Goal: Information Seeking & Learning: Learn about a topic

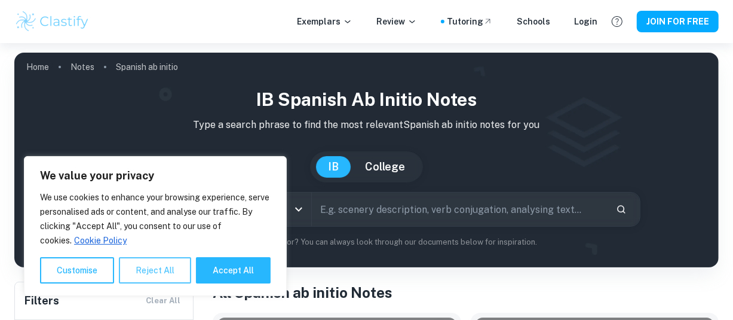
click at [137, 269] on button "Reject All" at bounding box center [155, 270] width 72 height 26
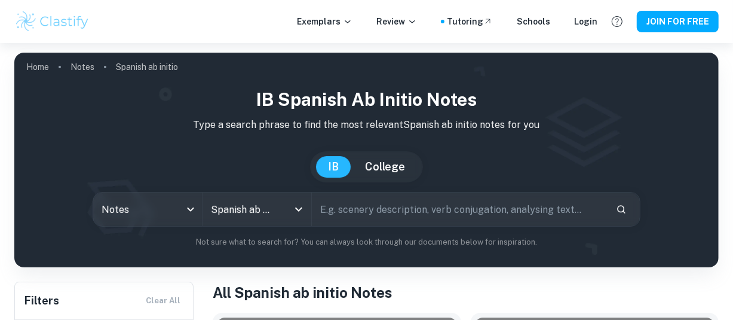
click at [359, 207] on input "text" at bounding box center [459, 208] width 295 height 33
type input "n"
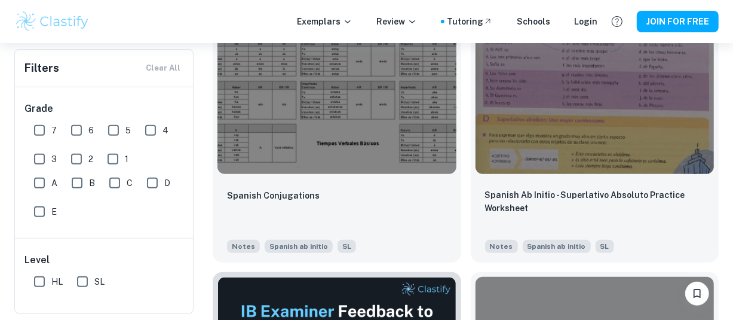
scroll to position [326, 0]
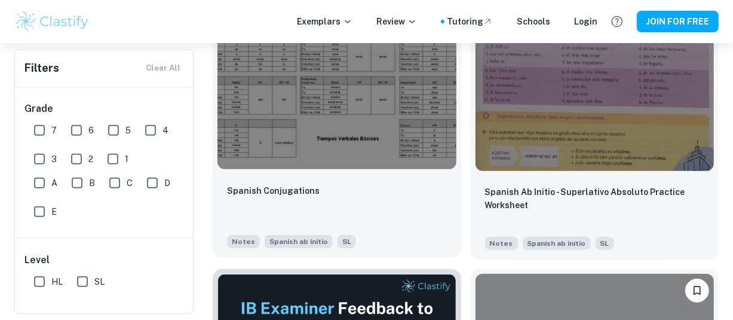
click at [377, 115] on img at bounding box center [337, 79] width 239 height 179
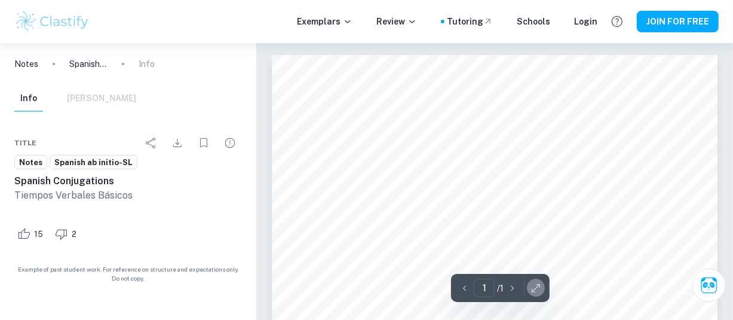
click at [536, 283] on icon "button" at bounding box center [536, 288] width 12 height 12
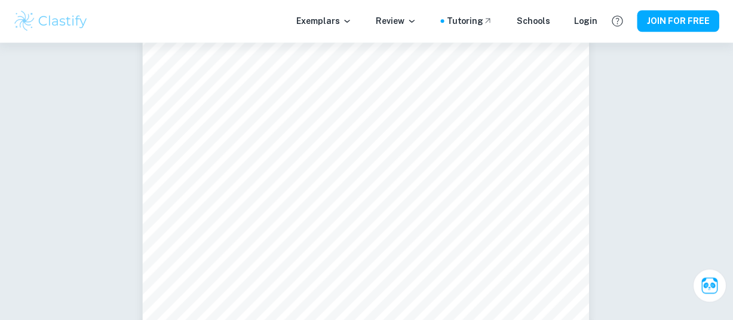
scroll to position [48, 0]
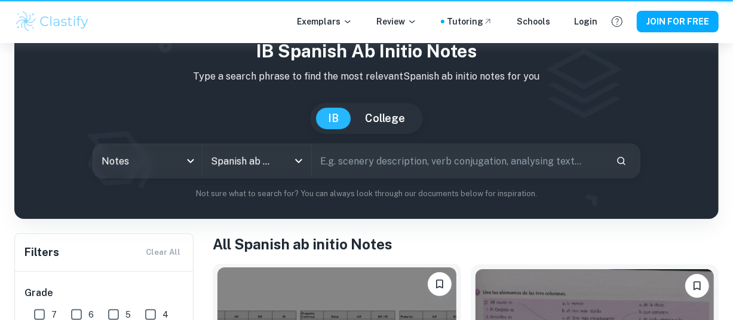
scroll to position [326, 0]
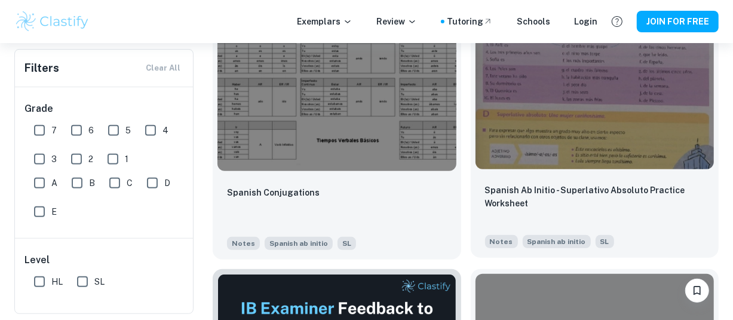
click at [586, 147] on img at bounding box center [595, 79] width 239 height 179
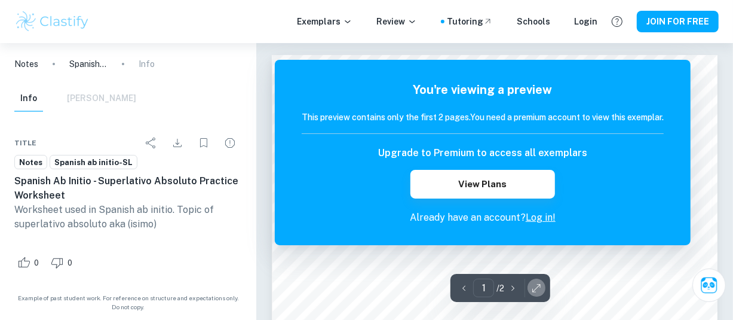
click at [540, 289] on icon "button" at bounding box center [537, 288] width 12 height 12
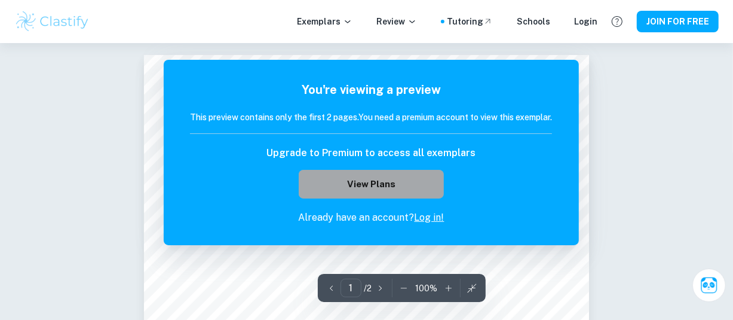
click at [366, 180] on button "View Plans" at bounding box center [371, 184] width 145 height 29
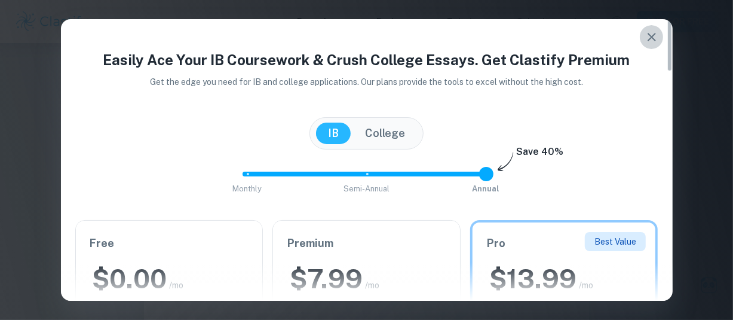
click at [654, 37] on icon "button" at bounding box center [652, 37] width 14 height 14
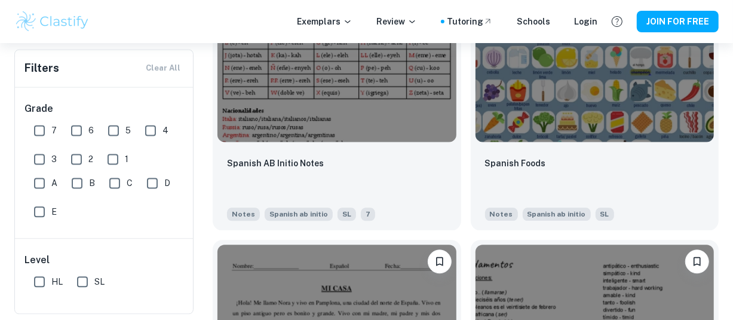
scroll to position [1482, 0]
click at [35, 283] on input "HL" at bounding box center [39, 282] width 24 height 24
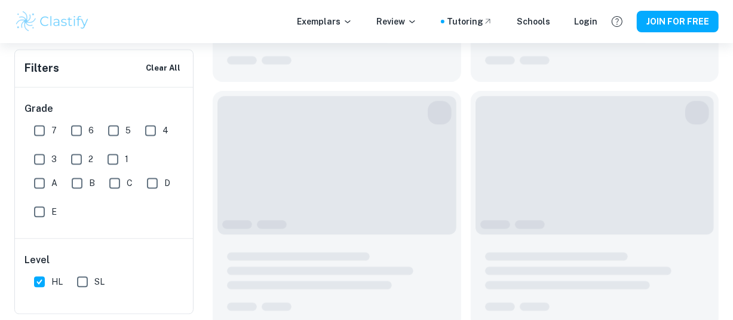
scroll to position [227, 0]
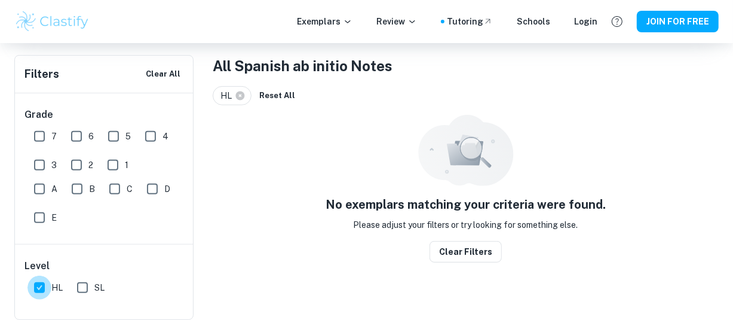
click at [34, 288] on input "HL" at bounding box center [39, 288] width 24 height 24
checkbox input "false"
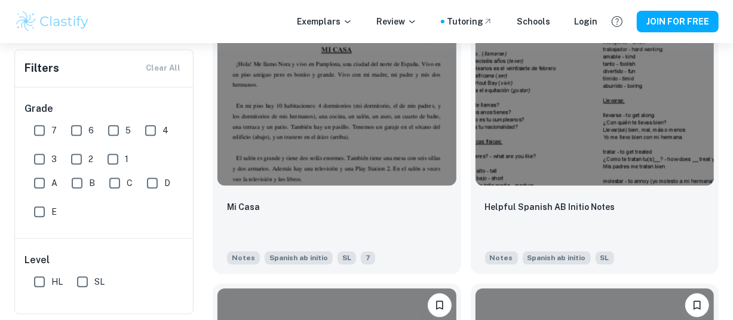
scroll to position [1957, 0]
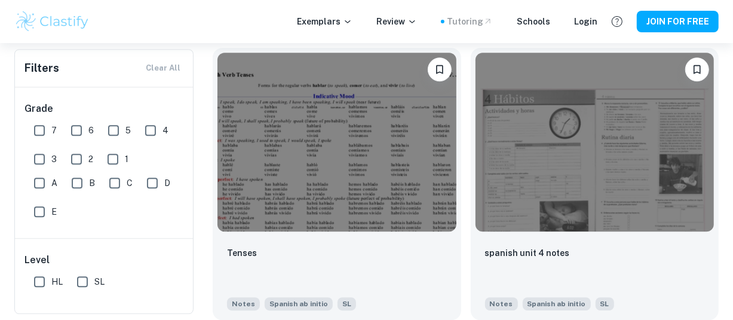
click at [461, 19] on div "Tutoring" at bounding box center [470, 21] width 46 height 13
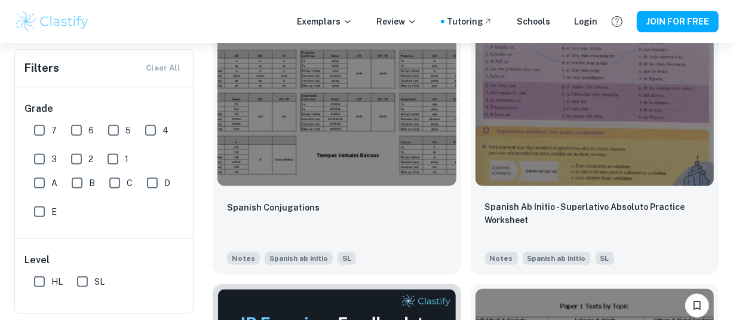
scroll to position [0, 0]
